Goal: Check status

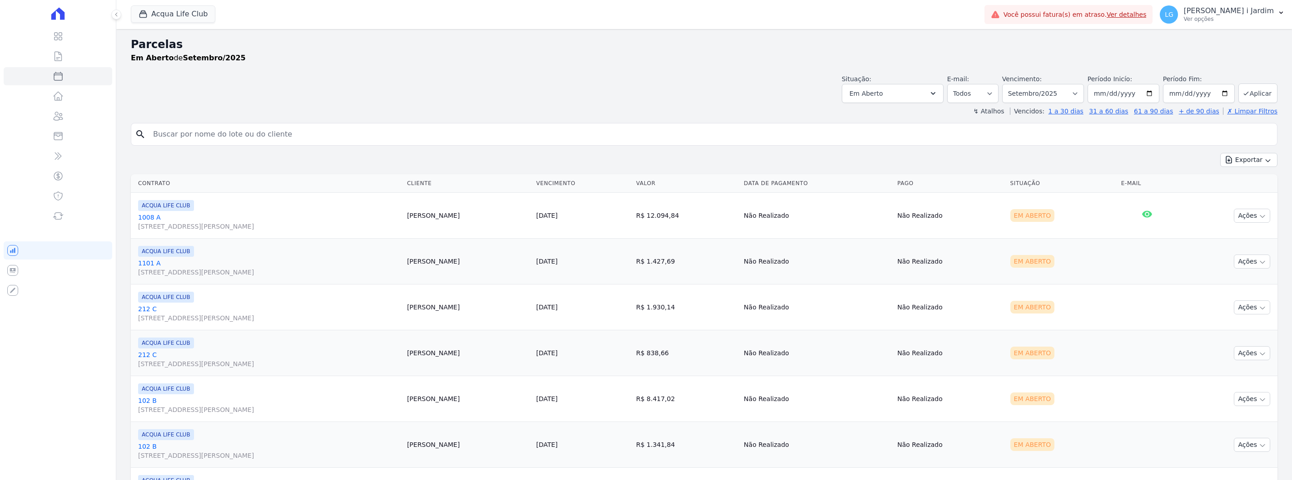
select select
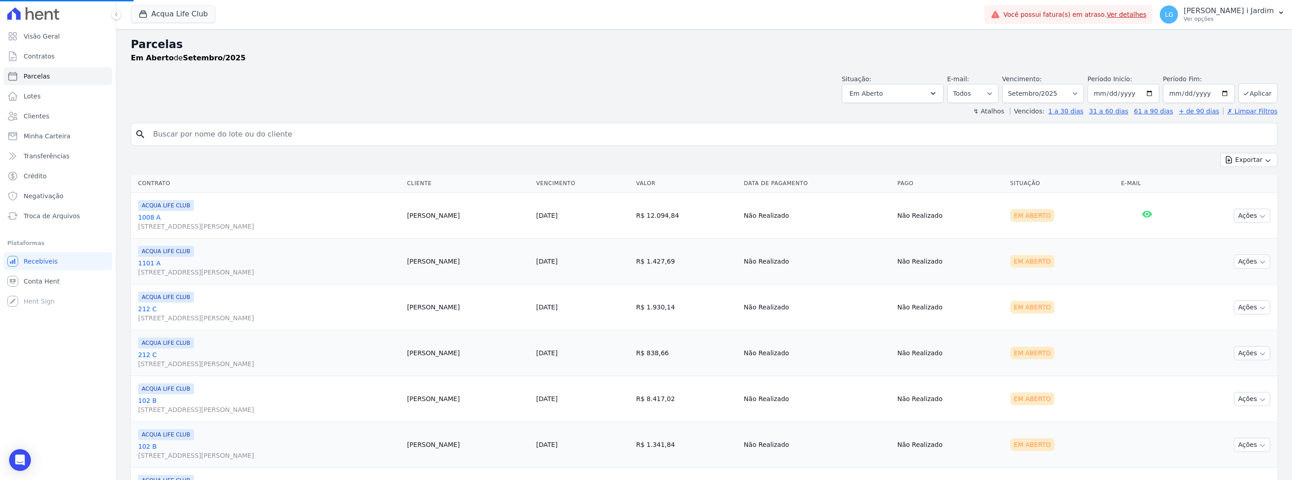
select select
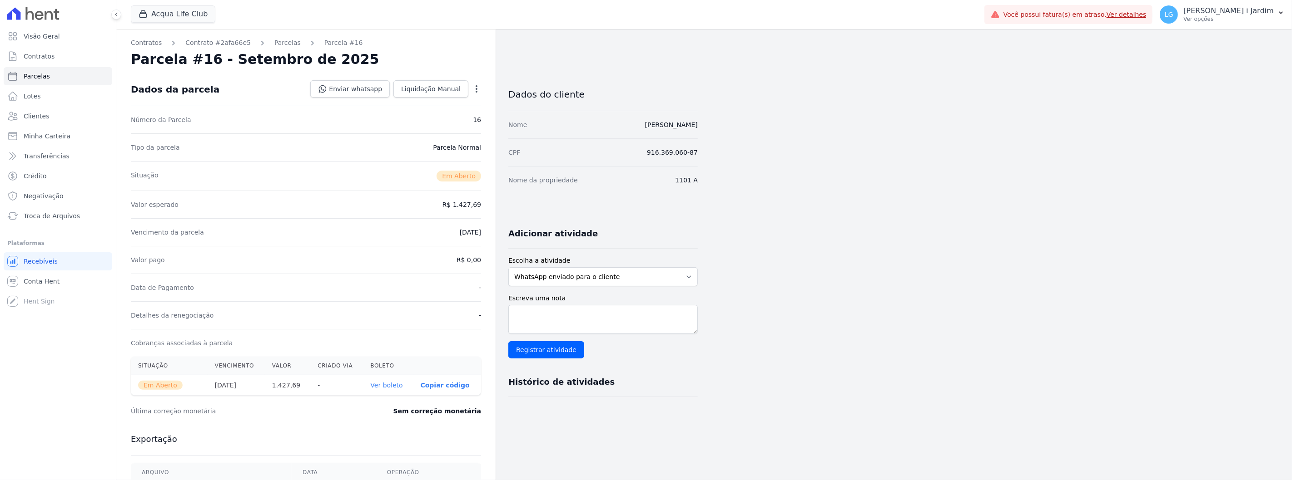
click at [569, 430] on div "Dados do cliente Nome Marco Antonio Soares dos Santos CPF 916.369.060-87 Nome d…" at bounding box center [602, 340] width 189 height 535
drag, startPoint x: 595, startPoint y: 384, endPoint x: 505, endPoint y: 384, distance: 89.9
click at [505, 384] on div "Histórico de atividades" at bounding box center [599, 379] width 197 height 18
click at [535, 441] on div "Dados do cliente Nome Marco Antonio Soares dos Santos CPF 916.369.060-87 Nome d…" at bounding box center [602, 340] width 189 height 535
click at [589, 229] on div "Adicionar atividade" at bounding box center [599, 230] width 197 height 18
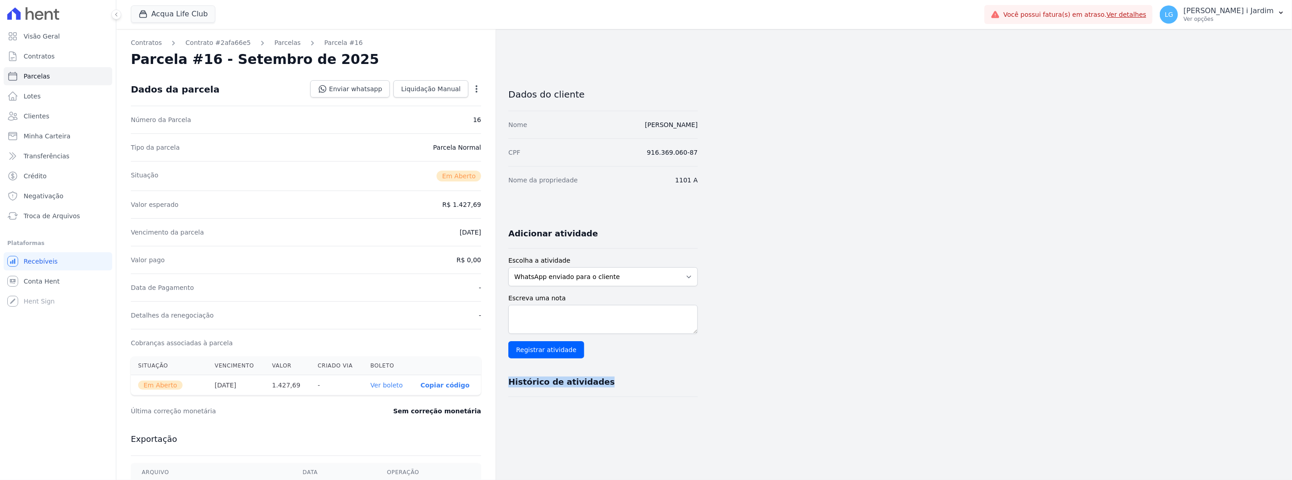
drag, startPoint x: 586, startPoint y: 383, endPoint x: 506, endPoint y: 389, distance: 80.1
click at [506, 389] on div "Contratos Contrato #2afa66e5 Parcelas Parcela #16 Parcela #16 - Setembro de 202…" at bounding box center [406, 322] width 581 height 586
click at [705, 427] on div "Contratos Contrato #2afa66e5 Parcelas Parcela #16 Parcela #16 - Setembro de 202…" at bounding box center [696, 322] width 1161 height 586
drag, startPoint x: 583, startPoint y: 383, endPoint x: 504, endPoint y: 379, distance: 79.1
click at [504, 379] on div "Histórico de atividades" at bounding box center [599, 379] width 197 height 18
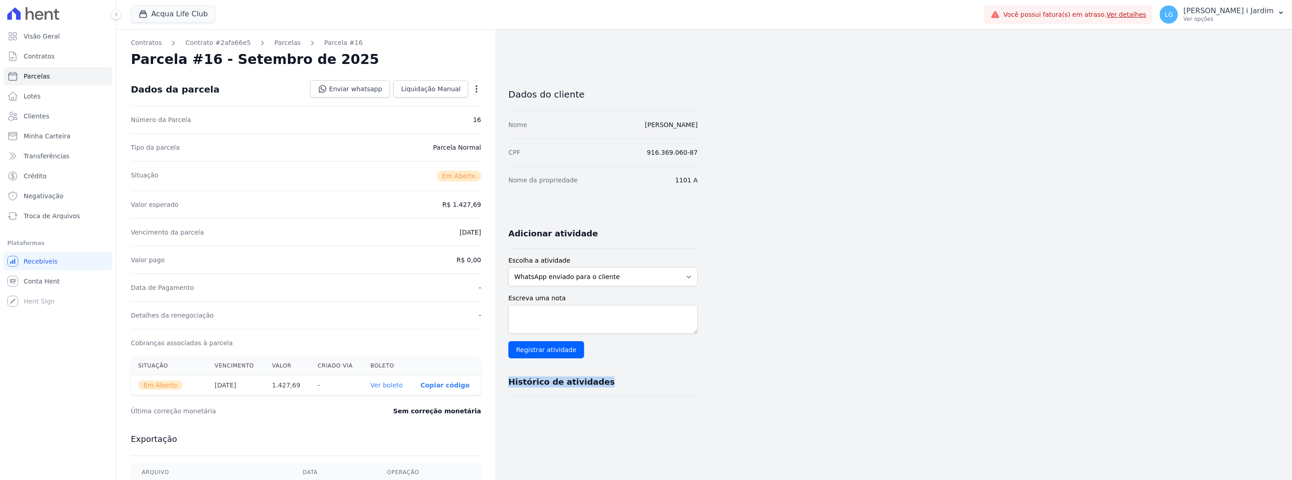
click at [530, 436] on div "Dados do cliente Nome Marco Antonio Soares dos Santos CPF 916.369.060-87 Nome d…" at bounding box center [602, 340] width 189 height 535
drag, startPoint x: 503, startPoint y: 383, endPoint x: 594, endPoint y: 387, distance: 90.9
click at [594, 387] on div "Histórico de atividades" at bounding box center [599, 379] width 197 height 18
click at [688, 361] on div "Adicionar atividade Escolha a atividade WhatsApp enviado para o cliente Adicion…" at bounding box center [602, 308] width 189 height 178
drag, startPoint x: 601, startPoint y: 383, endPoint x: 521, endPoint y: 360, distance: 83.3
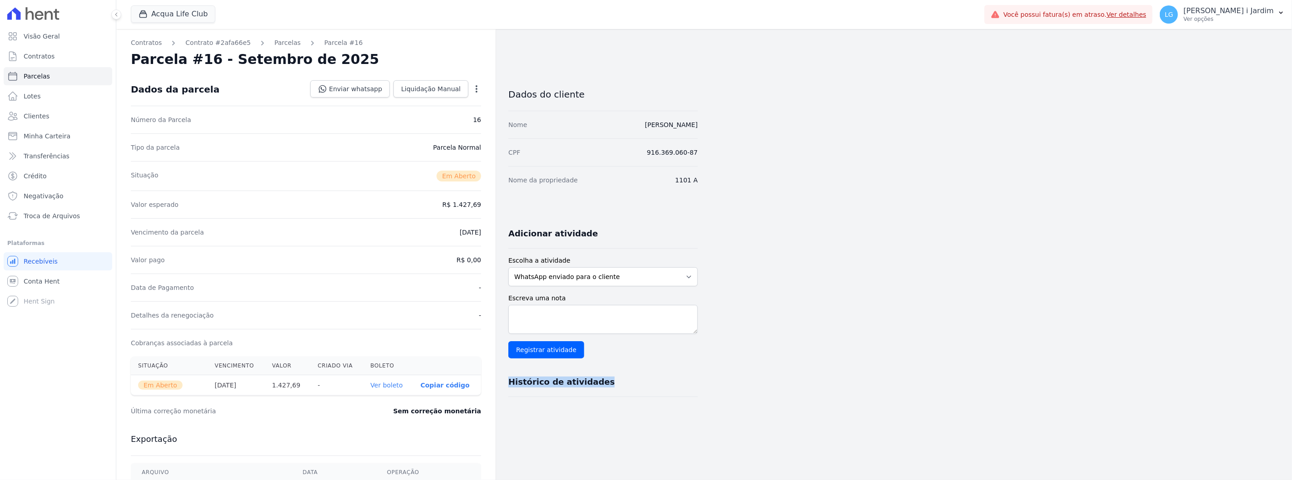
click at [521, 360] on div "Adicionar atividade Escolha a atividade WhatsApp enviado para o cliente Adicion…" at bounding box center [602, 308] width 189 height 178
click at [559, 435] on div "Dados do cliente Nome Marco Antonio Soares dos Santos CPF 916.369.060-87 Nome d…" at bounding box center [602, 340] width 189 height 535
drag, startPoint x: 509, startPoint y: 380, endPoint x: 567, endPoint y: 394, distance: 59.4
click at [567, 394] on div "Histórico de atividades" at bounding box center [602, 383] width 189 height 30
click at [625, 416] on div "Dados do cliente Nome Marco Antonio Soares dos Santos CPF 916.369.060-87 Nome d…" at bounding box center [602, 340] width 189 height 535
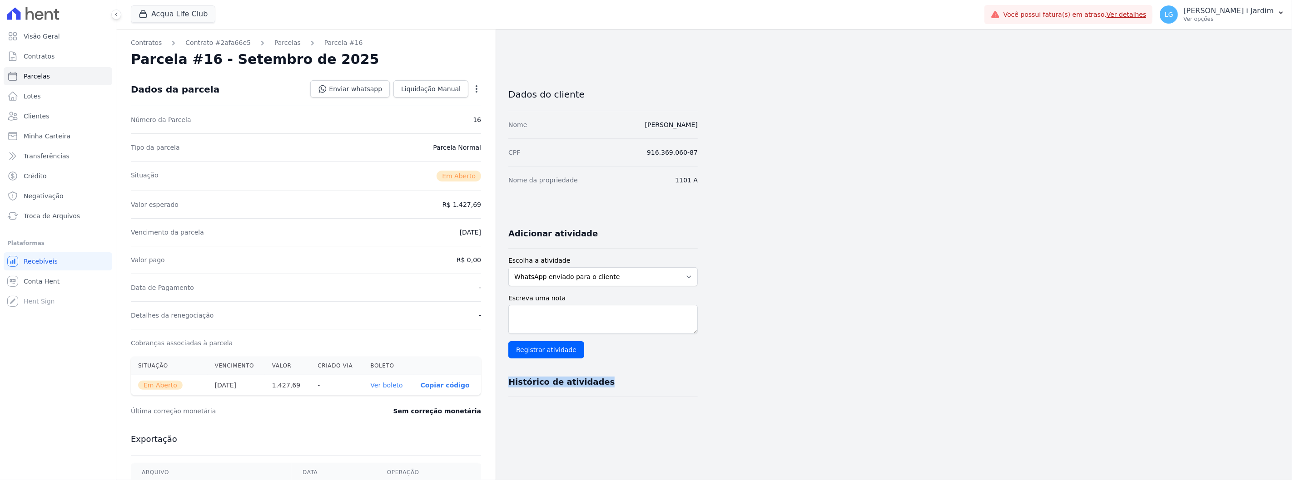
drag, startPoint x: 597, startPoint y: 379, endPoint x: 521, endPoint y: 406, distance: 80.9
click at [501, 387] on div "Histórico de atividades" at bounding box center [599, 379] width 197 height 18
click at [524, 411] on div "Dados do cliente Nome Marco Antonio Soares dos Santos CPF 916.369.060-87 Nome d…" at bounding box center [602, 340] width 189 height 535
drag, startPoint x: 600, startPoint y: 388, endPoint x: 507, endPoint y: 380, distance: 93.5
click at [508, 378] on div "Histórico de atividades" at bounding box center [602, 383] width 189 height 30
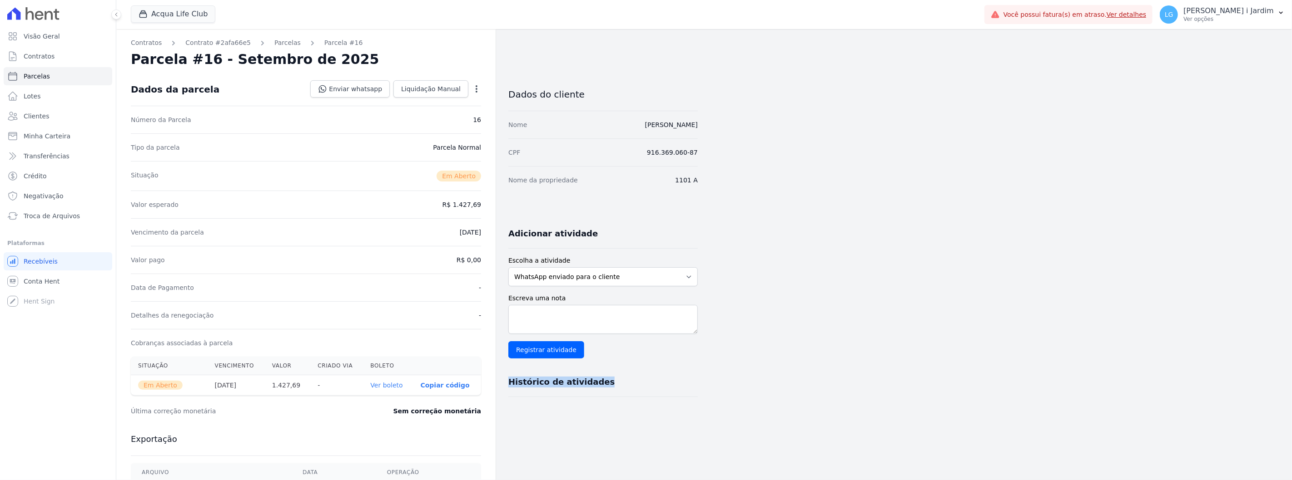
click at [525, 401] on div "Dados do cliente Nome Marco Antonio Soares dos Santos CPF 916.369.060-87 Nome d…" at bounding box center [602, 340] width 189 height 535
drag, startPoint x: 511, startPoint y: 382, endPoint x: 593, endPoint y: 392, distance: 82.8
click at [593, 392] on div "Histórico de atividades" at bounding box center [602, 383] width 189 height 30
click at [596, 415] on div "Dados do cliente Nome Marco Antonio Soares dos Santos CPF 916.369.060-87 Nome d…" at bounding box center [602, 340] width 189 height 535
drag, startPoint x: 599, startPoint y: 388, endPoint x: 509, endPoint y: 382, distance: 89.7
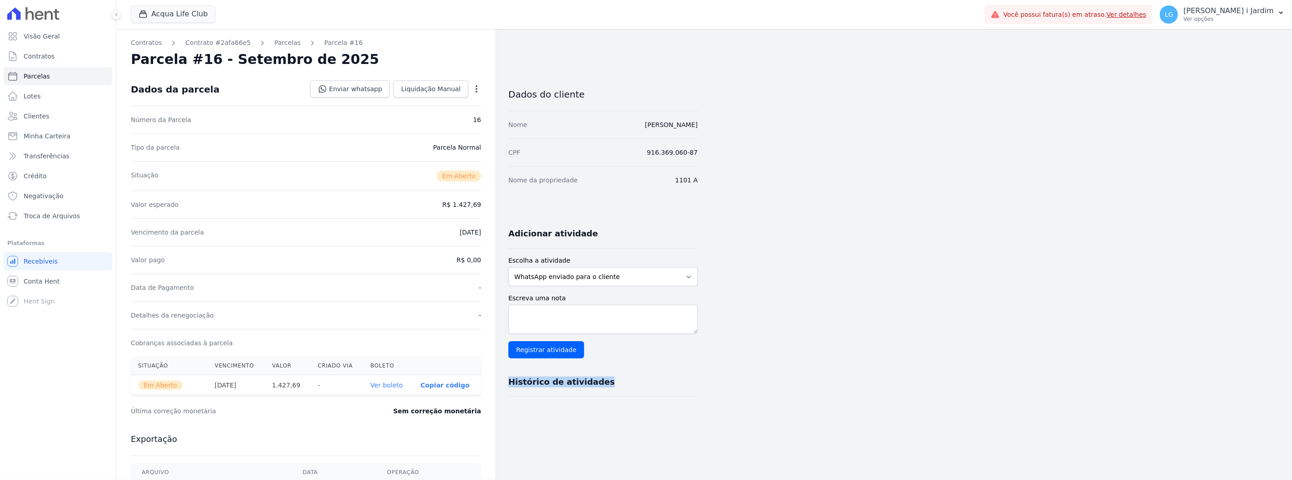
click at [509, 382] on div "Histórico de atividades" at bounding box center [599, 379] width 197 height 18
click at [514, 392] on div "Histórico de atividades" at bounding box center [602, 383] width 189 height 30
drag, startPoint x: 505, startPoint y: 383, endPoint x: 540, endPoint y: 382, distance: 35.0
click at [540, 382] on div "Histórico de atividades" at bounding box center [599, 379] width 197 height 18
drag, startPoint x: 544, startPoint y: 381, endPoint x: 551, endPoint y: 381, distance: 7.3
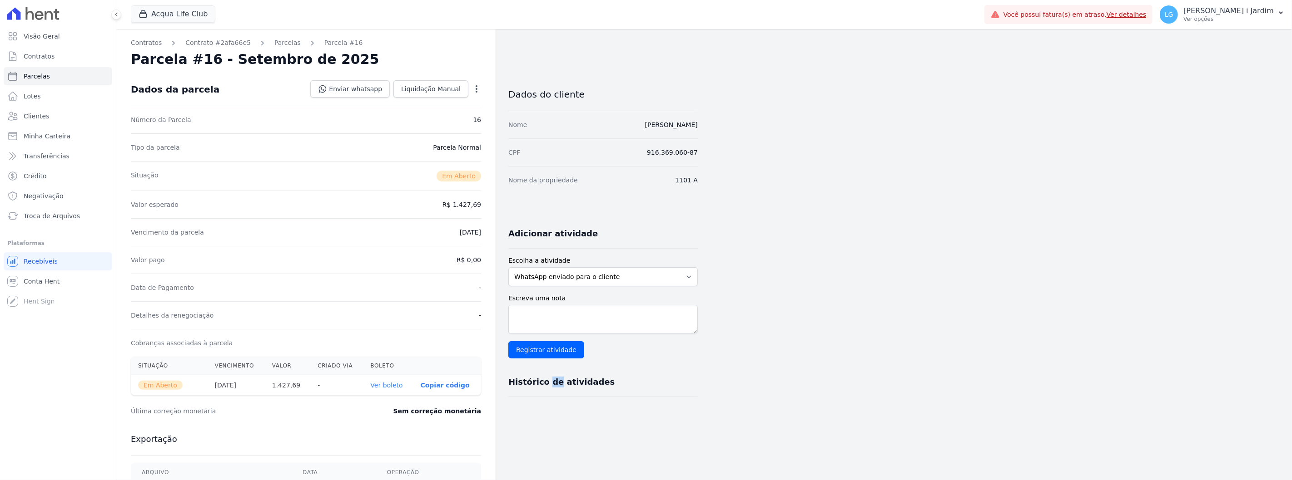
click at [551, 381] on h3 "Histórico de atividades" at bounding box center [561, 382] width 106 height 11
click at [548, 407] on div "Dados do cliente Nome Marco Antonio Soares dos Santos CPF 916.369.060-87 Nome d…" at bounding box center [602, 340] width 189 height 535
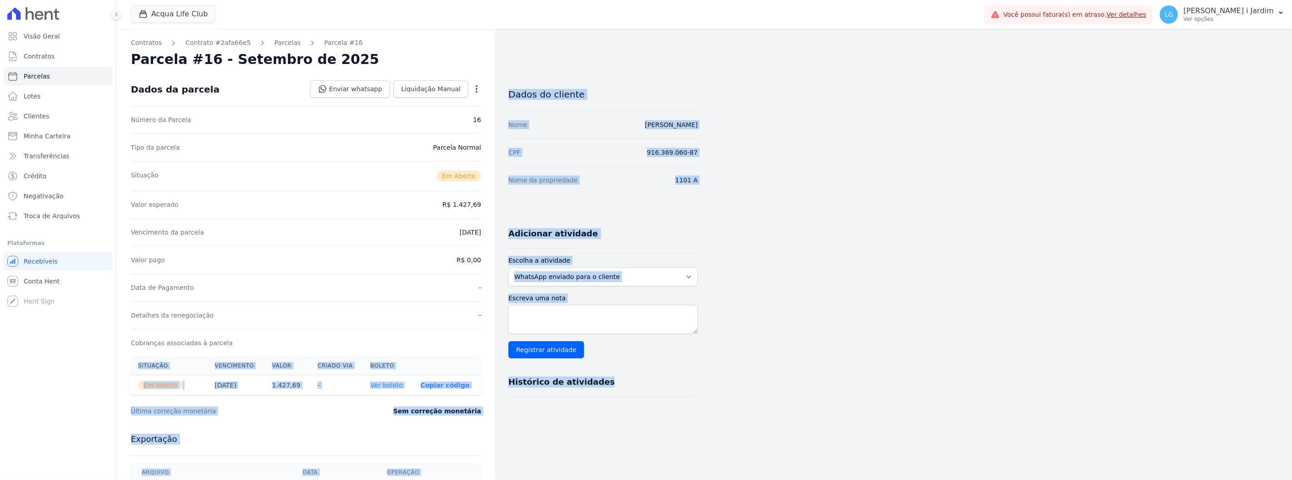
drag, startPoint x: 597, startPoint y: 385, endPoint x: 531, endPoint y: 412, distance: 70.8
click at [527, 408] on div "Dados do cliente Nome Marco Antonio Soares dos Santos CPF 916.369.060-87 Nome d…" at bounding box center [602, 340] width 189 height 535
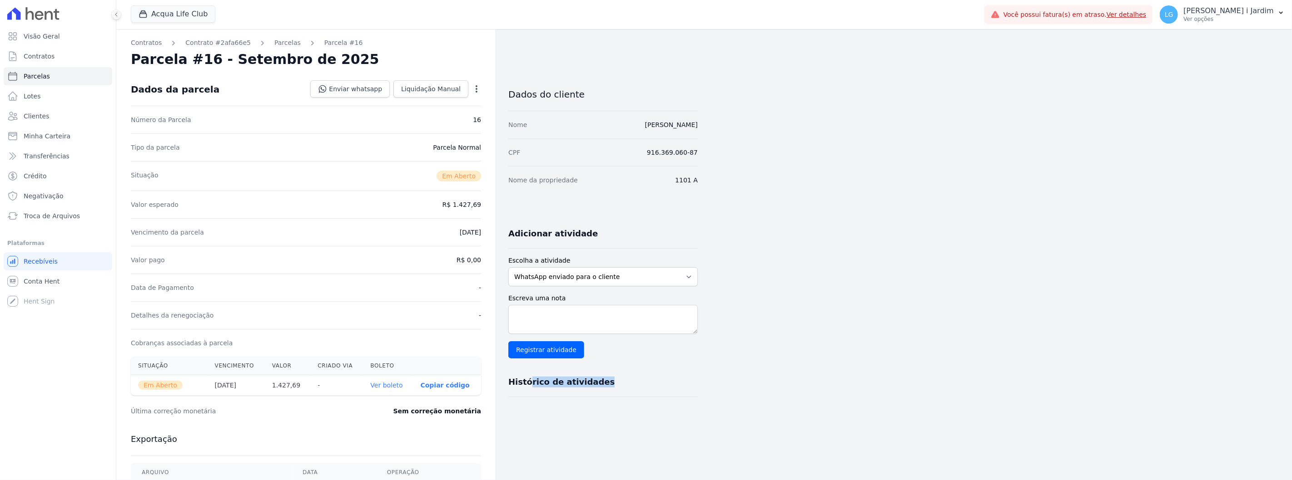
click at [549, 430] on div "Dados do cliente Nome Marco Antonio Soares dos Santos CPF 916.369.060-87 Nome d…" at bounding box center [602, 340] width 189 height 535
click at [51, 409] on div "Visão Geral Contratos Parcelas Lotes Clientes Minha Carteira Transferências Cré…" at bounding box center [58, 240] width 116 height 480
click at [679, 444] on div "Dados do cliente Nome Marco Antonio Soares dos Santos CPF 916.369.060-87 Nome d…" at bounding box center [602, 340] width 189 height 535
